Goal: Navigation & Orientation: Find specific page/section

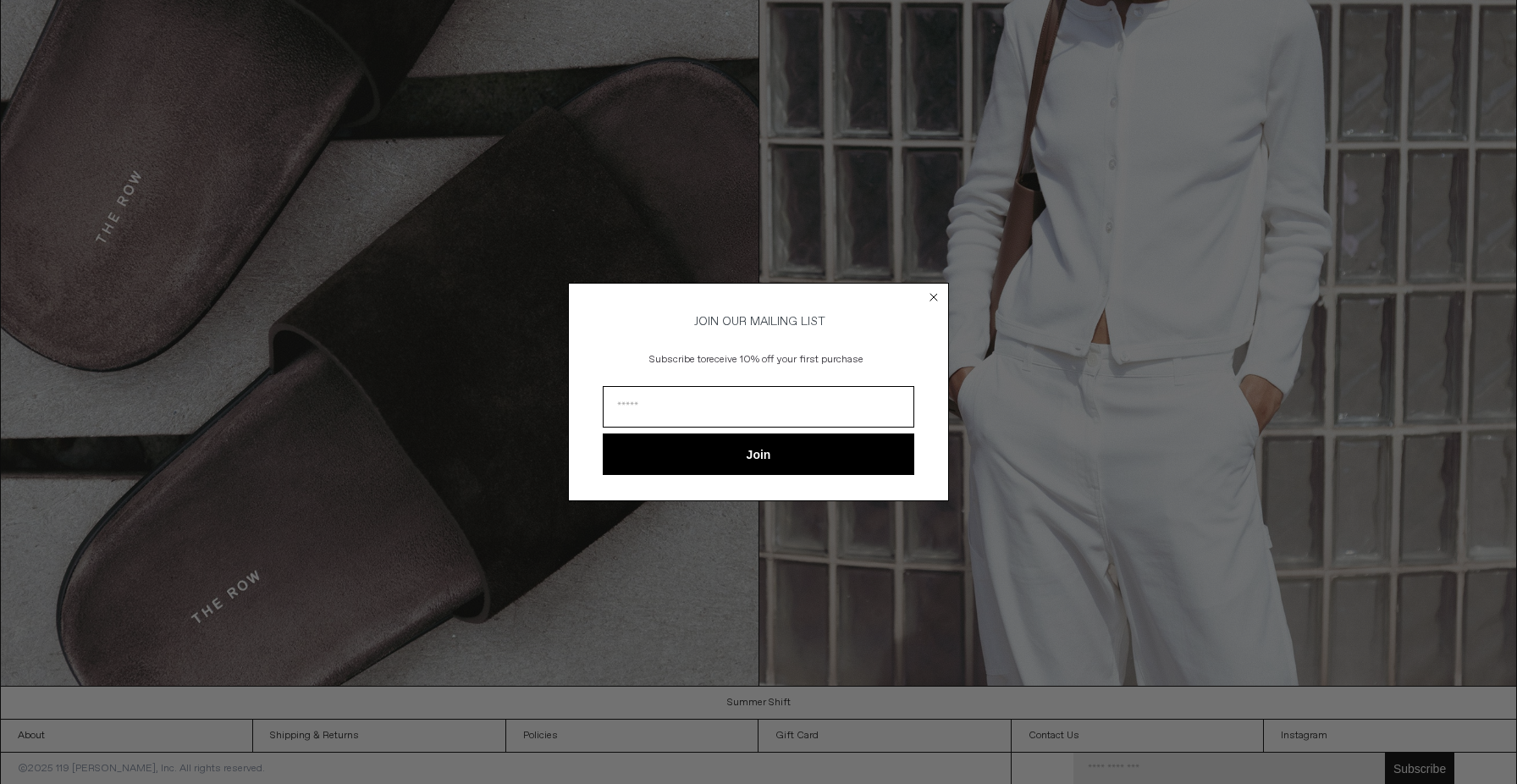
click at [936, 294] on icon "Close dialog" at bounding box center [934, 297] width 7 height 7
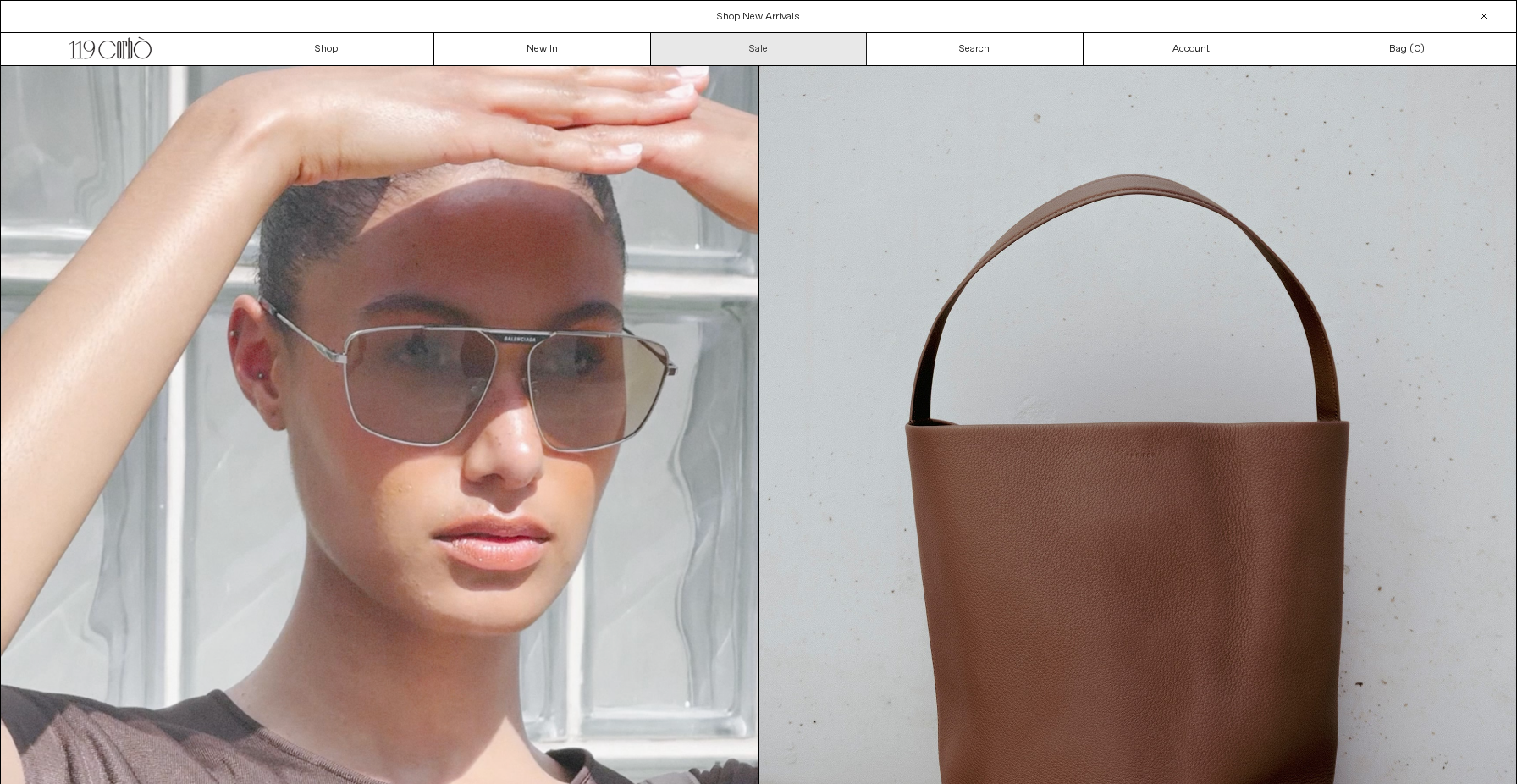
click at [736, 49] on link "Sale" at bounding box center [758, 49] width 216 height 32
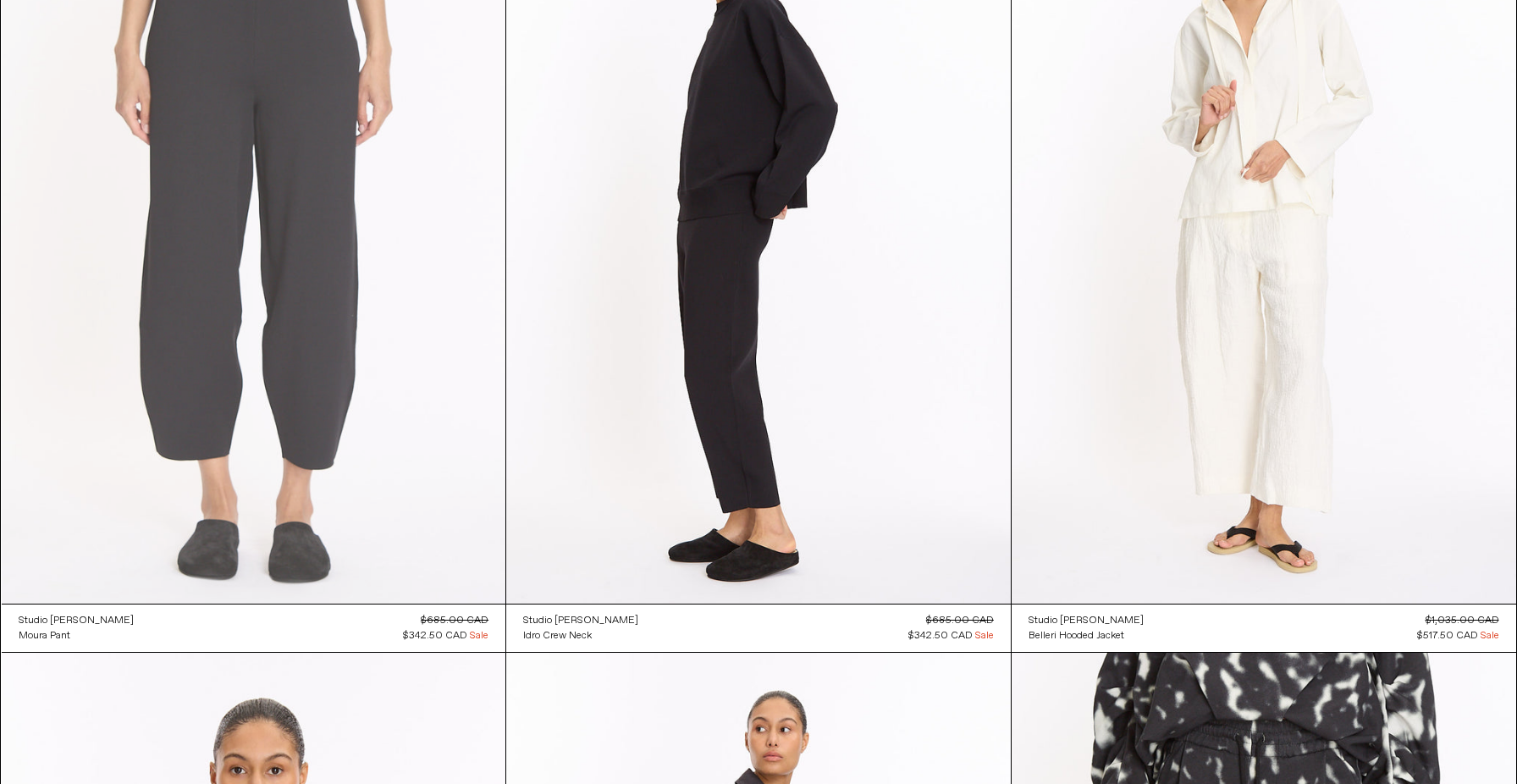
scroll to position [5892, 0]
